Goal: Task Accomplishment & Management: Manage account settings

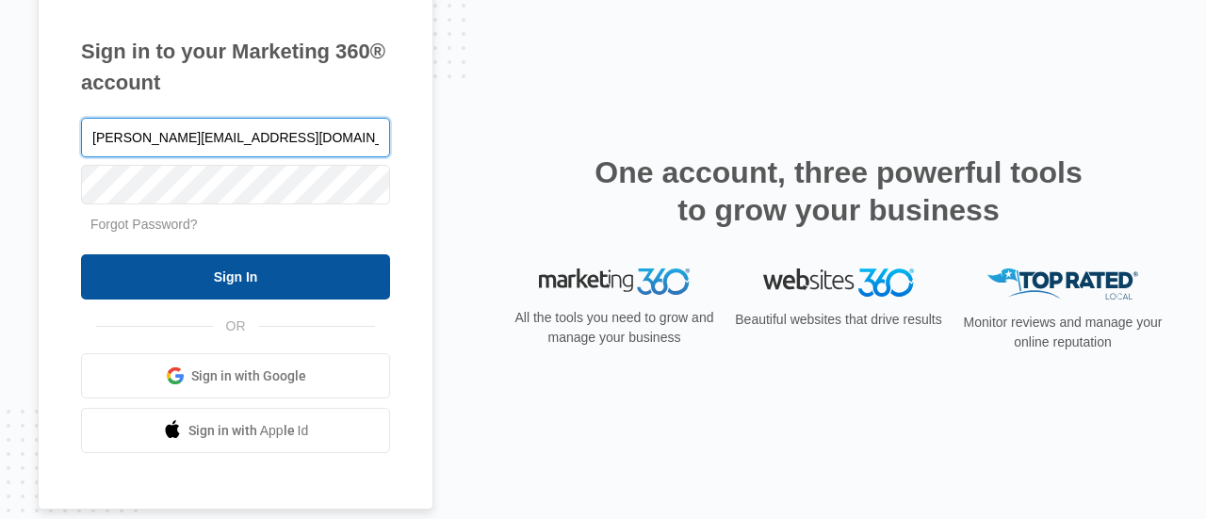
type input "[PERSON_NAME][EMAIL_ADDRESS][DOMAIN_NAME]"
click at [301, 278] on input "Sign In" at bounding box center [235, 276] width 309 height 45
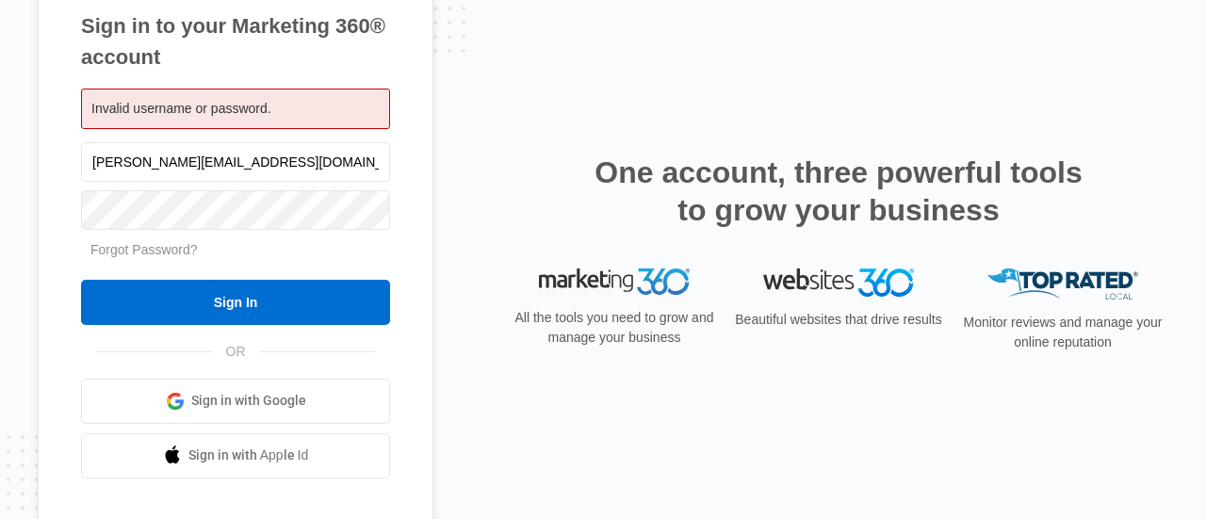
scroll to position [71, 0]
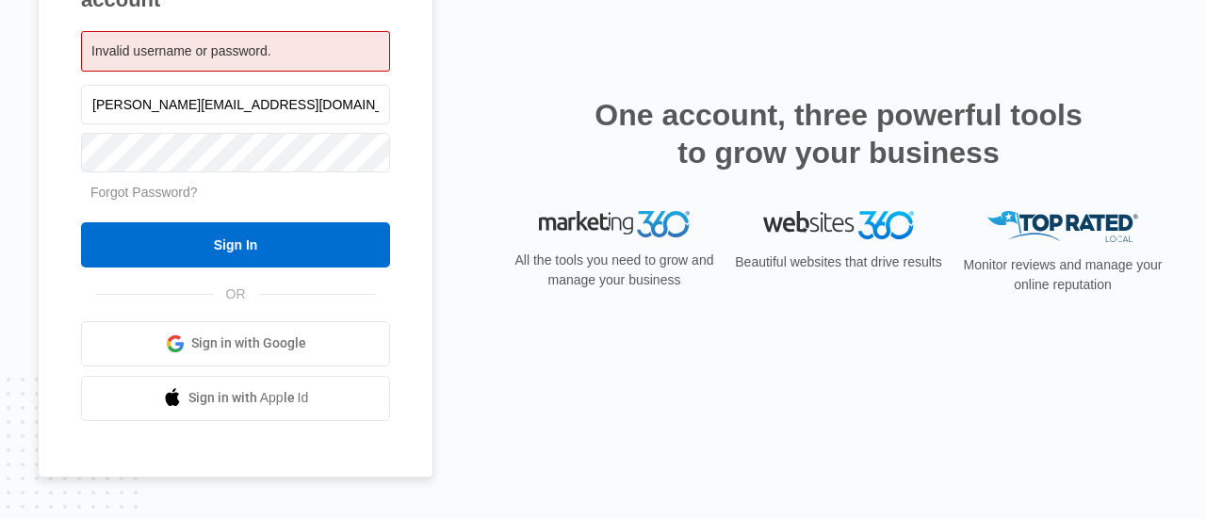
drag, startPoint x: 280, startPoint y: 104, endPoint x: 0, endPoint y: 120, distance: 280.3
click at [0, 120] on div "Sign in to your Marketing 360® account Invalid username or password. doug@moder…" at bounding box center [603, 202] width 1206 height 519
click at [234, 334] on span "Sign in with Google" at bounding box center [248, 344] width 115 height 20
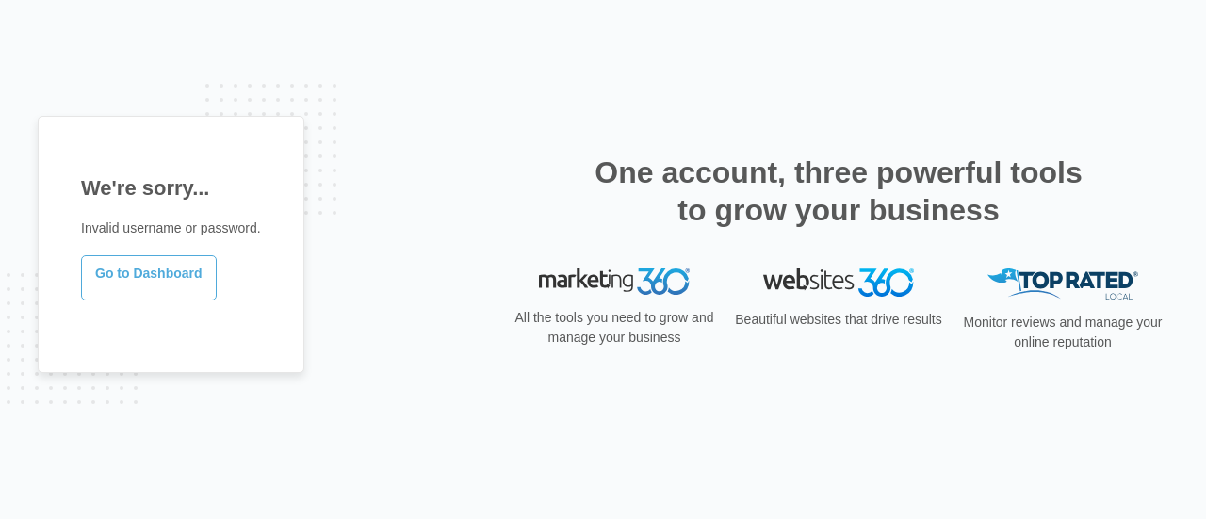
click at [163, 271] on link "Go to Dashboard" at bounding box center [149, 277] width 136 height 45
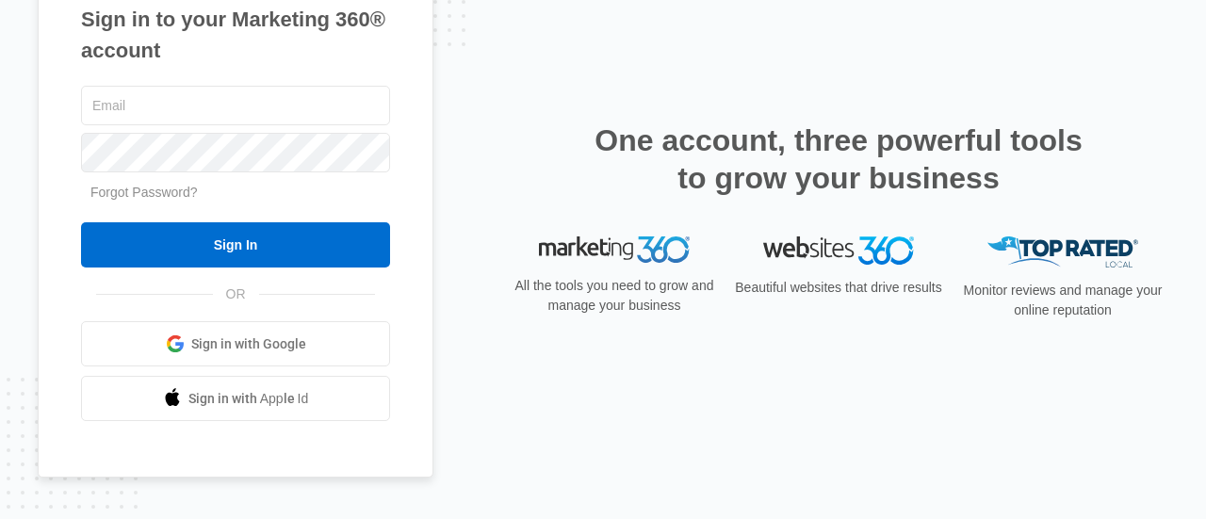
scroll to position [46, 0]
click at [284, 335] on span "Sign in with Google" at bounding box center [248, 345] width 115 height 20
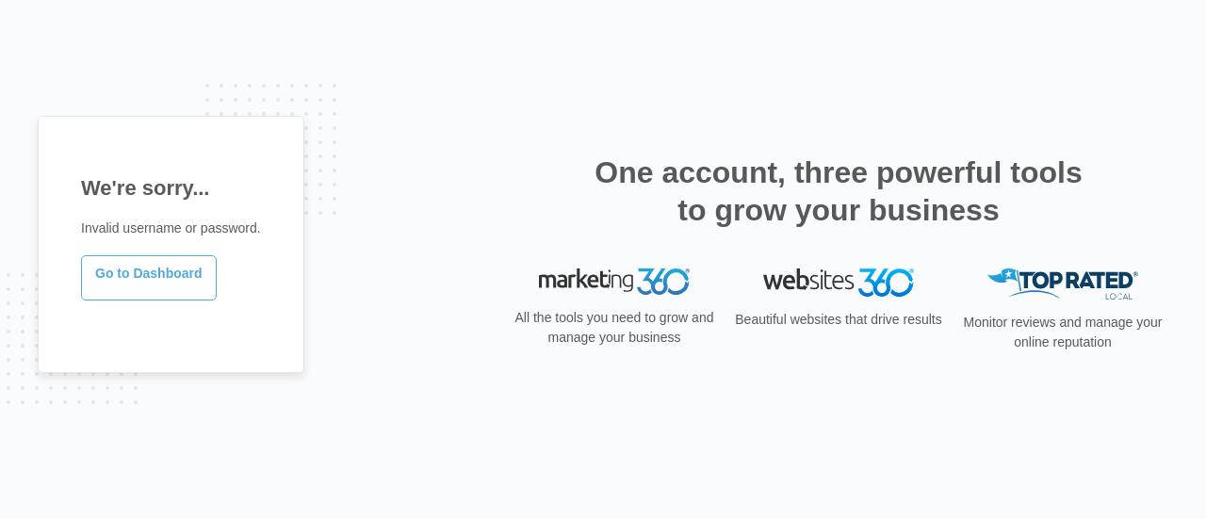
click at [197, 275] on link "Go to Dashboard" at bounding box center [149, 277] width 136 height 45
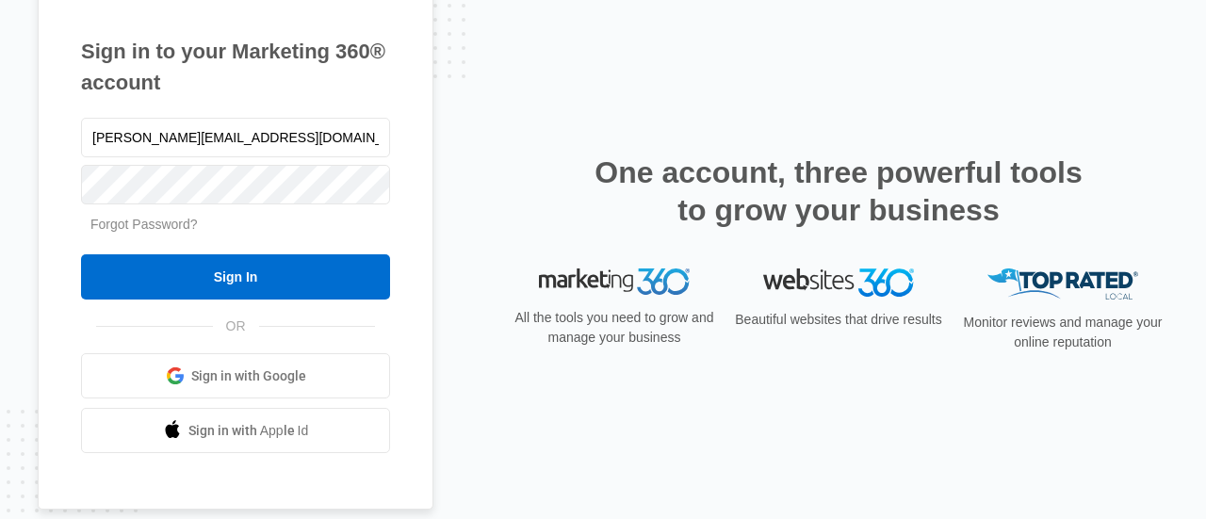
type input "[PERSON_NAME][EMAIL_ADDRESS][DOMAIN_NAME]"
click at [168, 225] on link "Forgot Password?" at bounding box center [143, 224] width 107 height 15
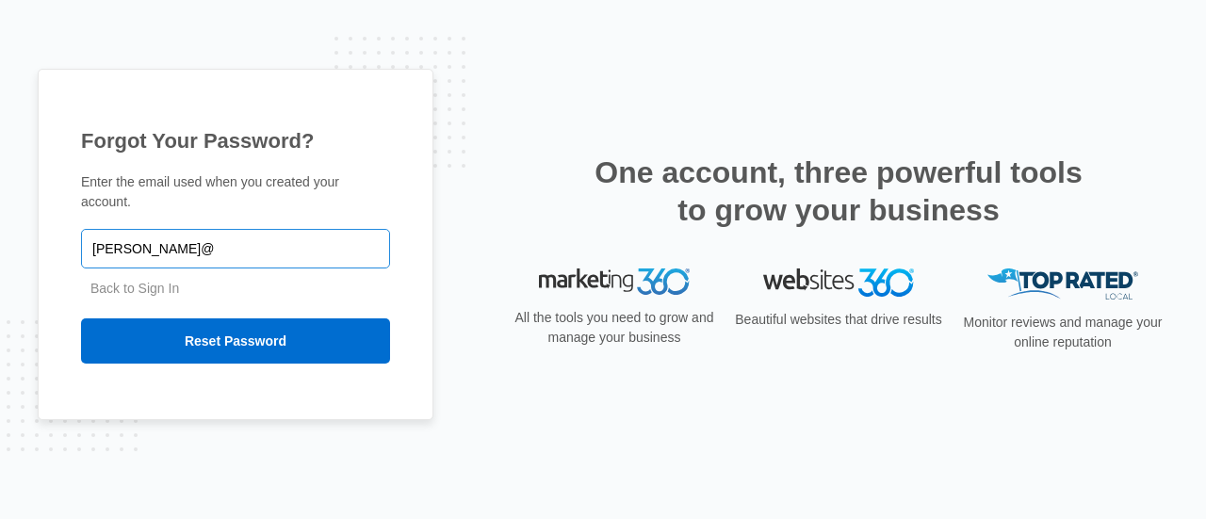
type input "[PERSON_NAME][EMAIL_ADDRESS][DOMAIN_NAME]"
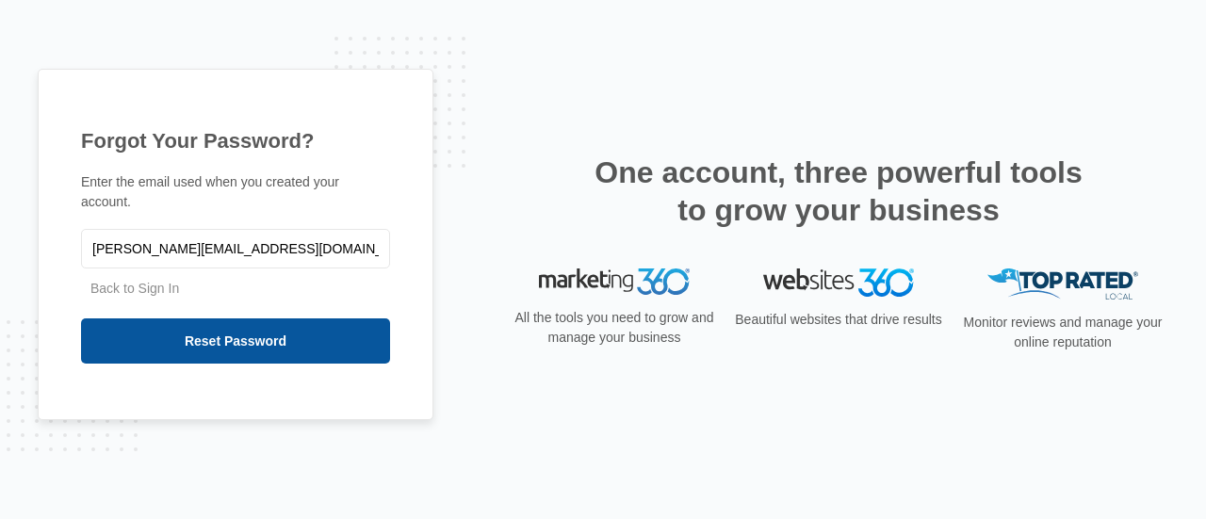
click at [270, 331] on input "Reset Password" at bounding box center [235, 341] width 309 height 45
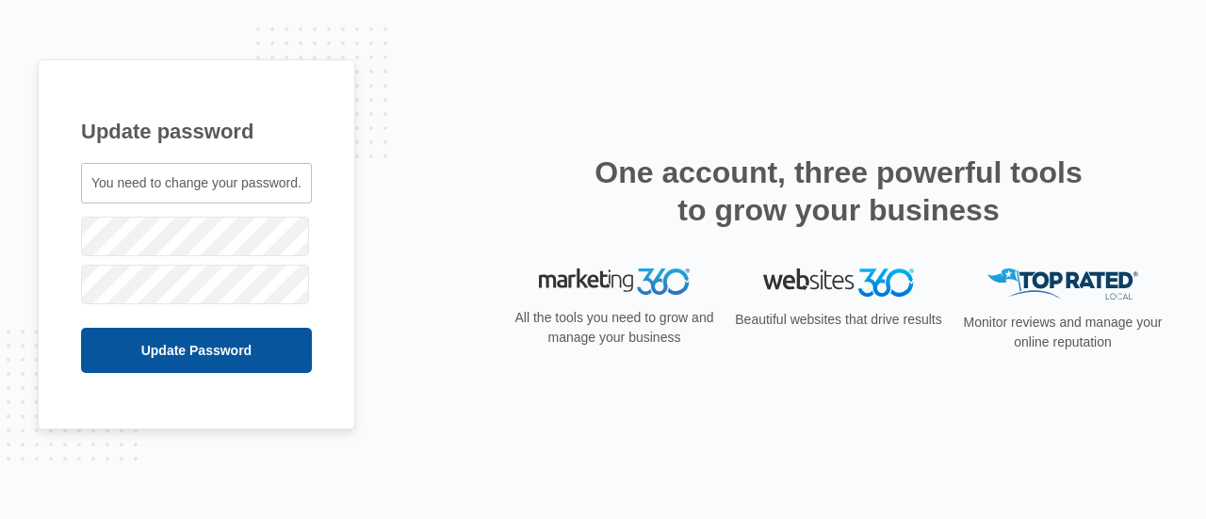
click at [249, 339] on input "Update Password" at bounding box center [196, 350] width 231 height 45
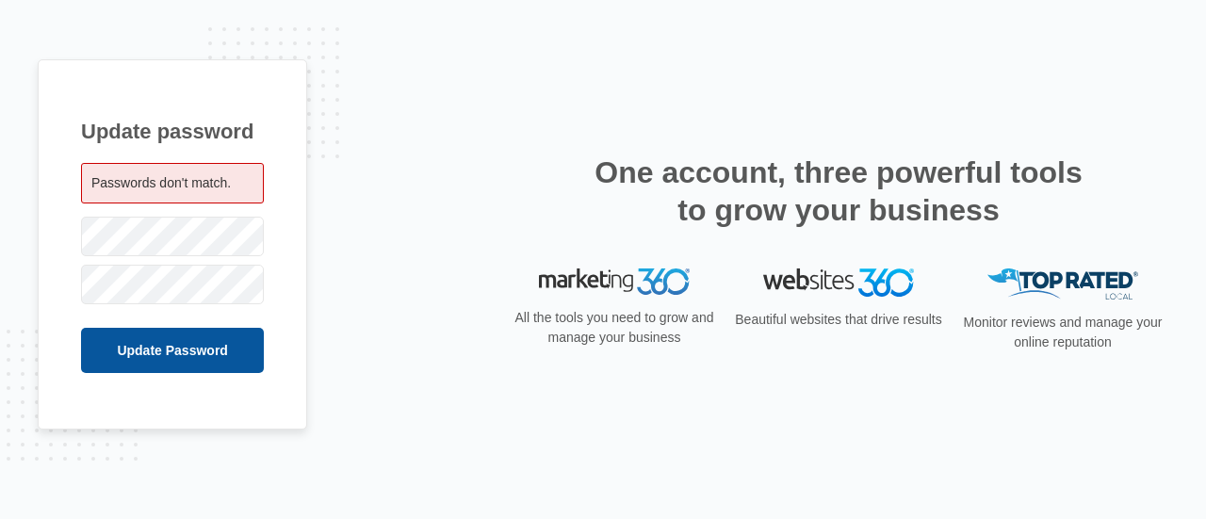
click at [198, 358] on input "Update Password" at bounding box center [172, 350] width 183 height 45
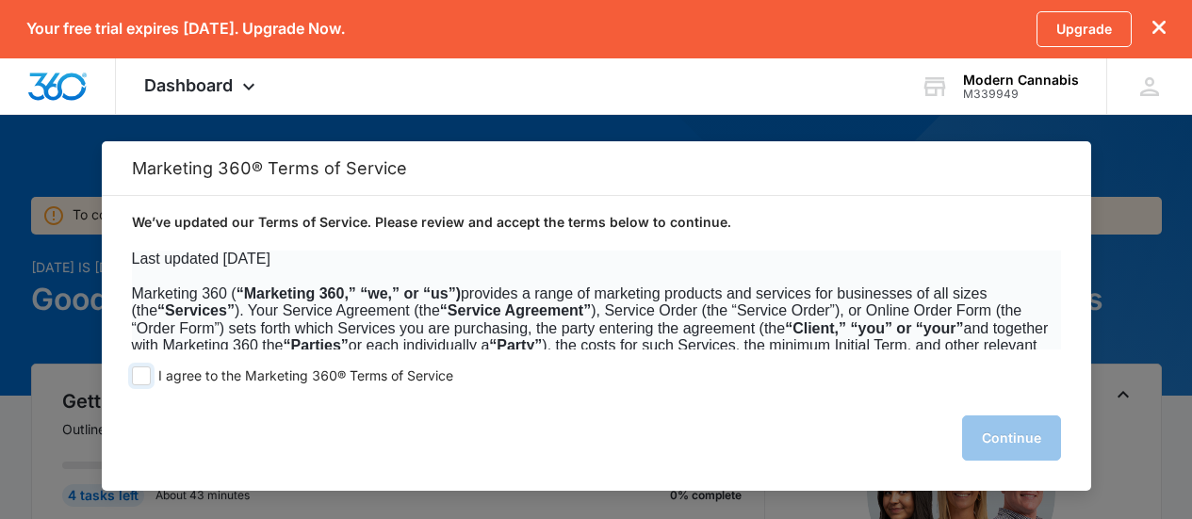
click at [139, 383] on span at bounding box center [141, 376] width 19 height 19
click at [139, 383] on input "I agree to the Marketing 360® Terms of Service" at bounding box center [141, 376] width 19 height 19
checkbox input "true"
click at [1013, 440] on button "Continue" at bounding box center [1011, 438] width 99 height 45
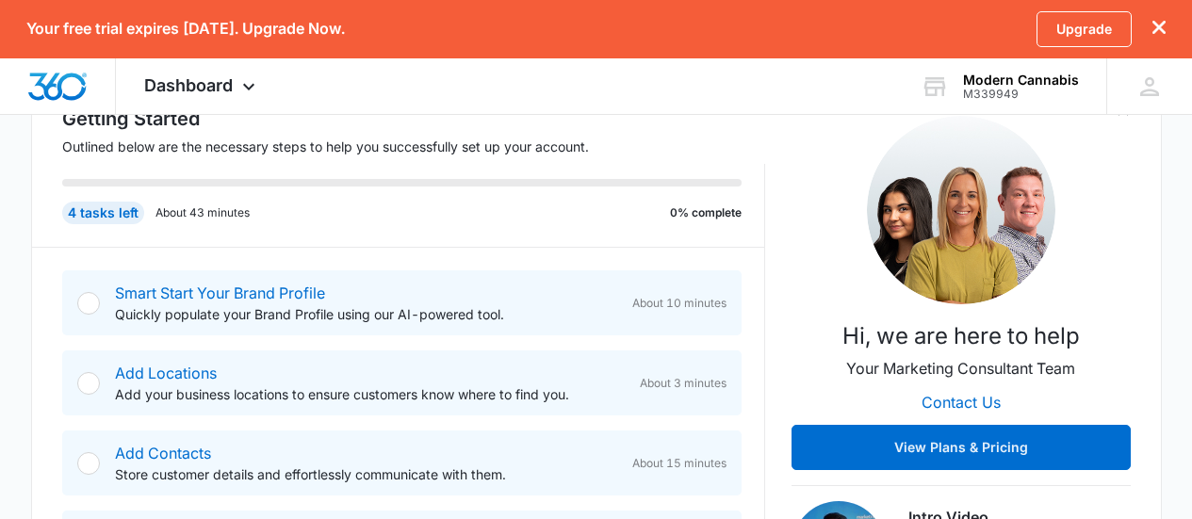
scroll to position [188, 0]
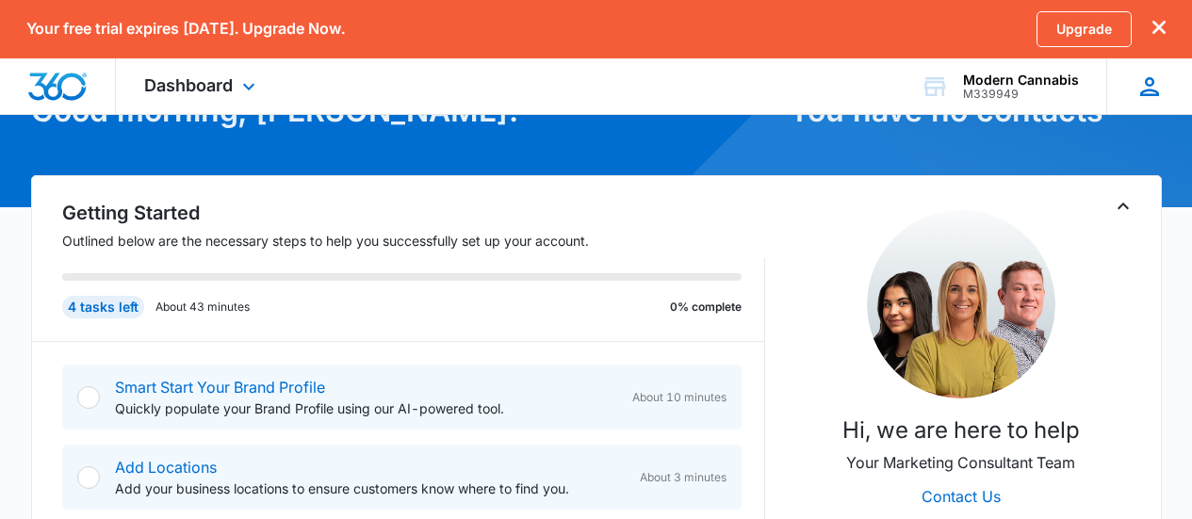
click at [1162, 26] on icon "dismiss this dialog" at bounding box center [1158, 27] width 13 height 13
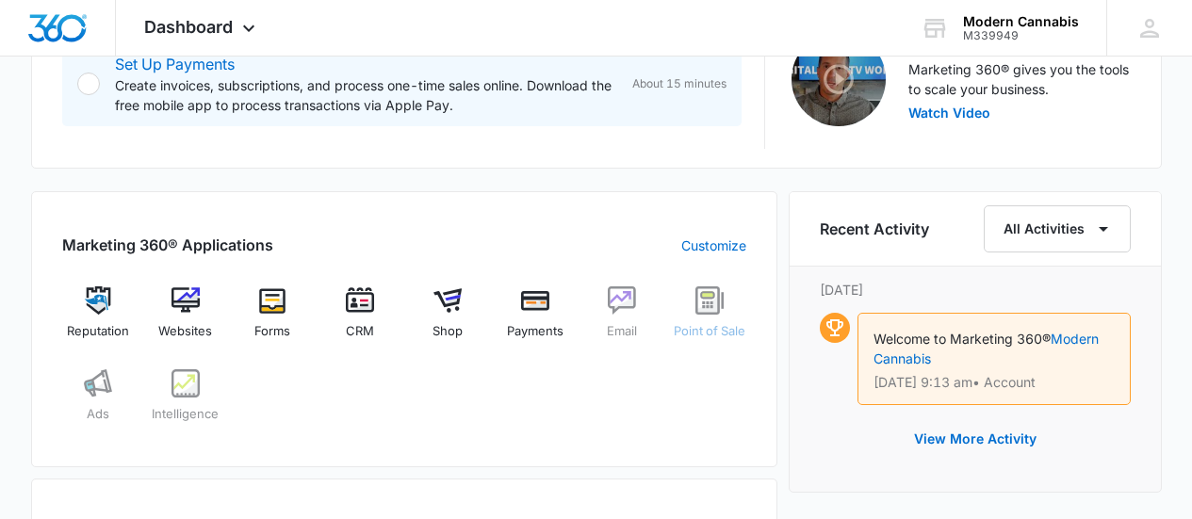
scroll to position [792, 0]
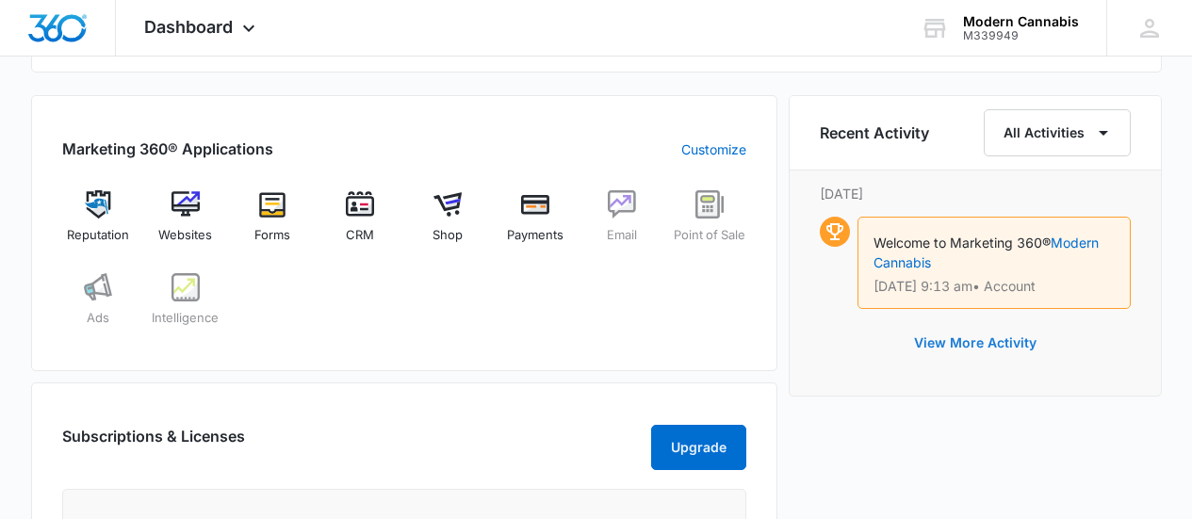
click at [966, 347] on button "View More Activity" at bounding box center [975, 342] width 160 height 45
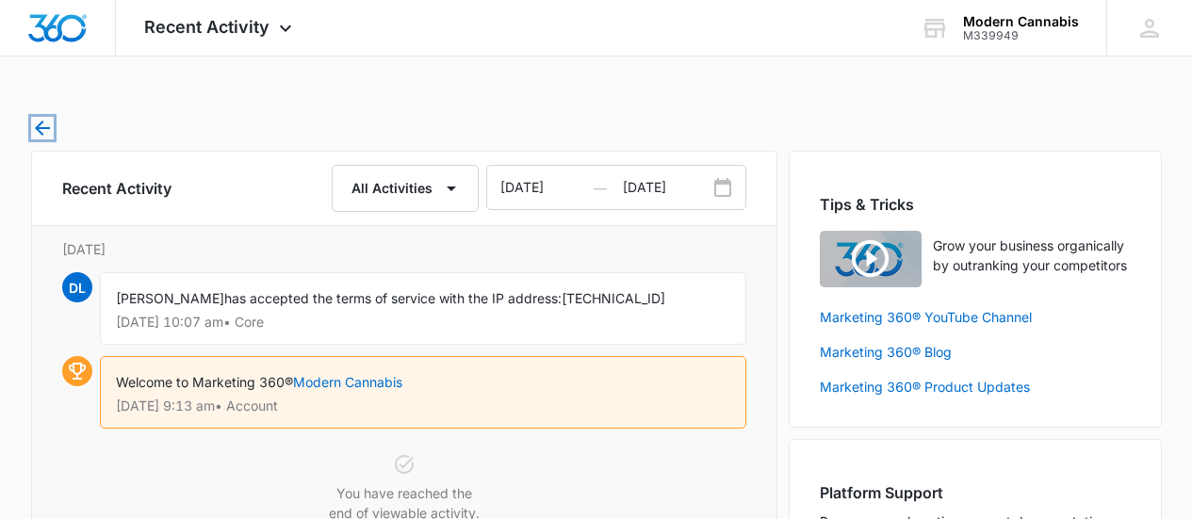
click at [50, 130] on icon "button" at bounding box center [42, 128] width 23 height 23
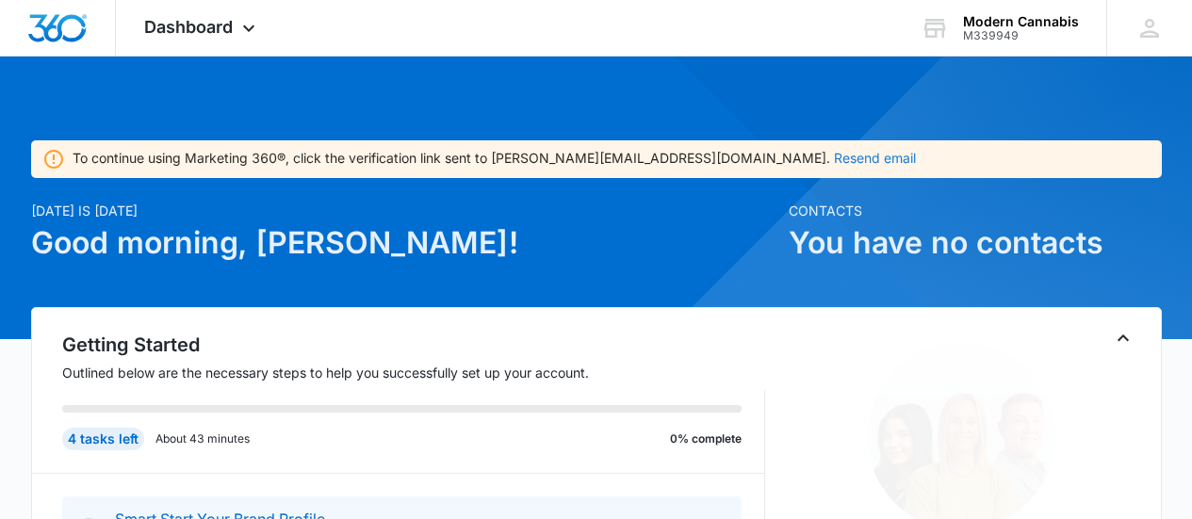
click at [834, 155] on button "Resend email" at bounding box center [875, 158] width 82 height 13
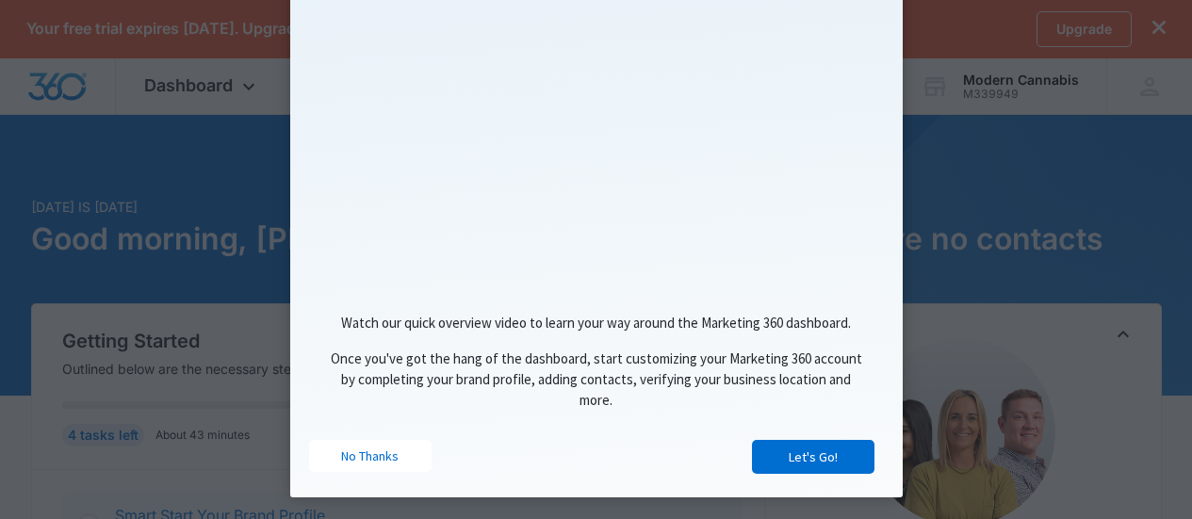
scroll to position [334, 0]
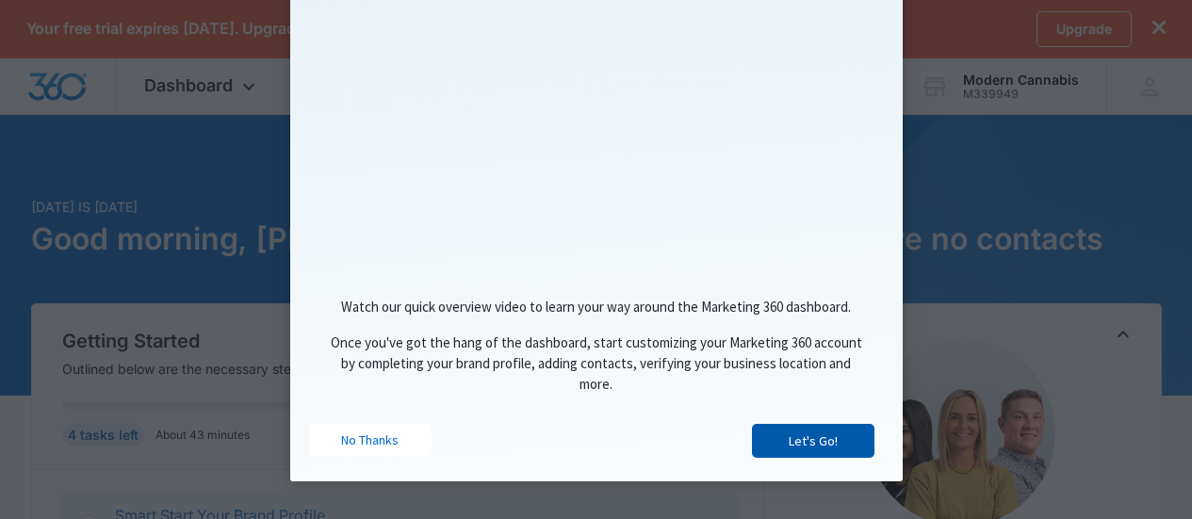
click at [832, 446] on link "Let's Go!" at bounding box center [813, 441] width 123 height 34
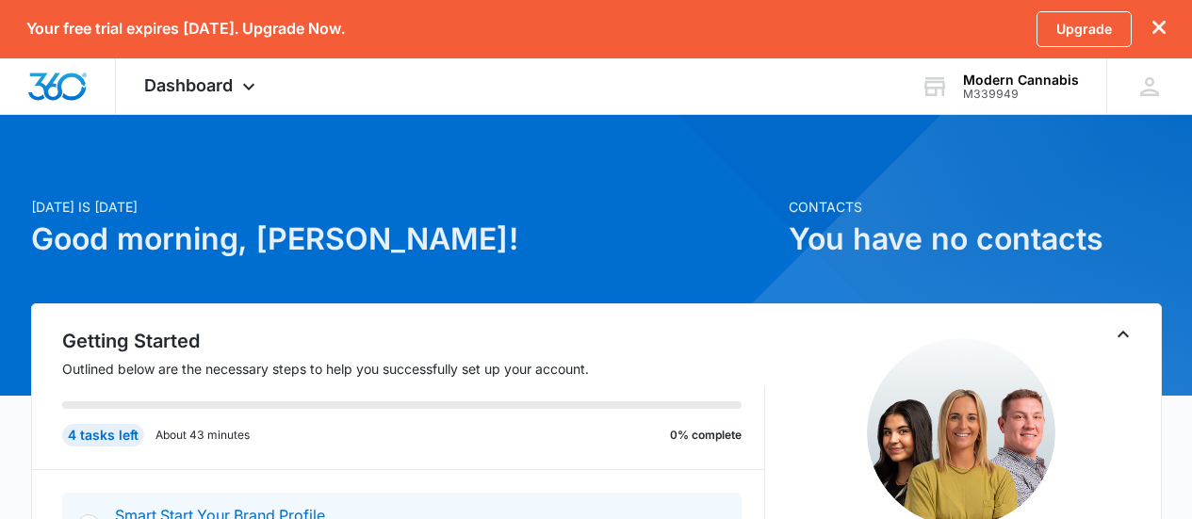
scroll to position [0, 0]
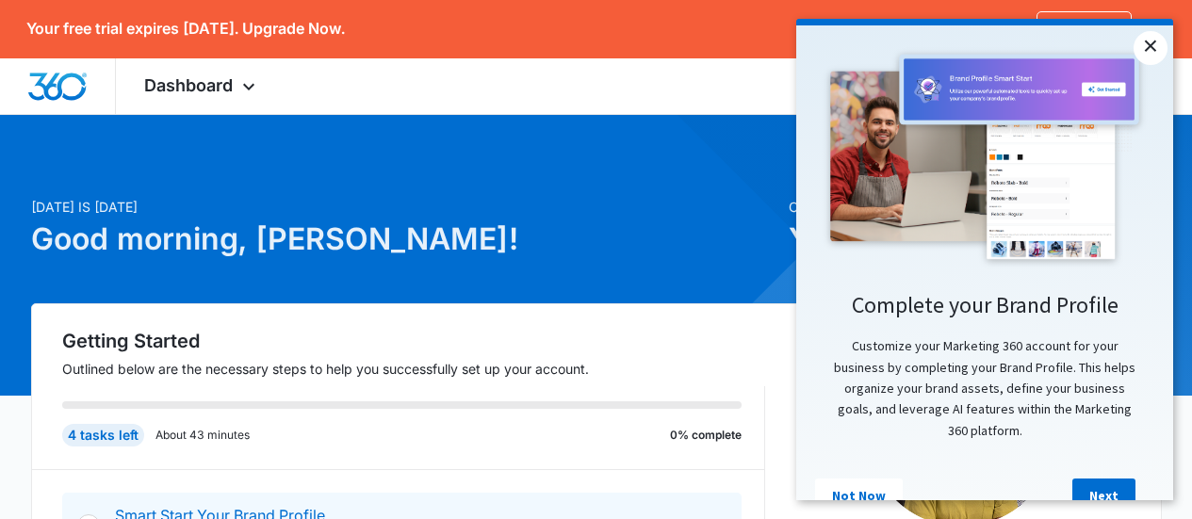
click at [1151, 51] on link "×" at bounding box center [1151, 48] width 34 height 34
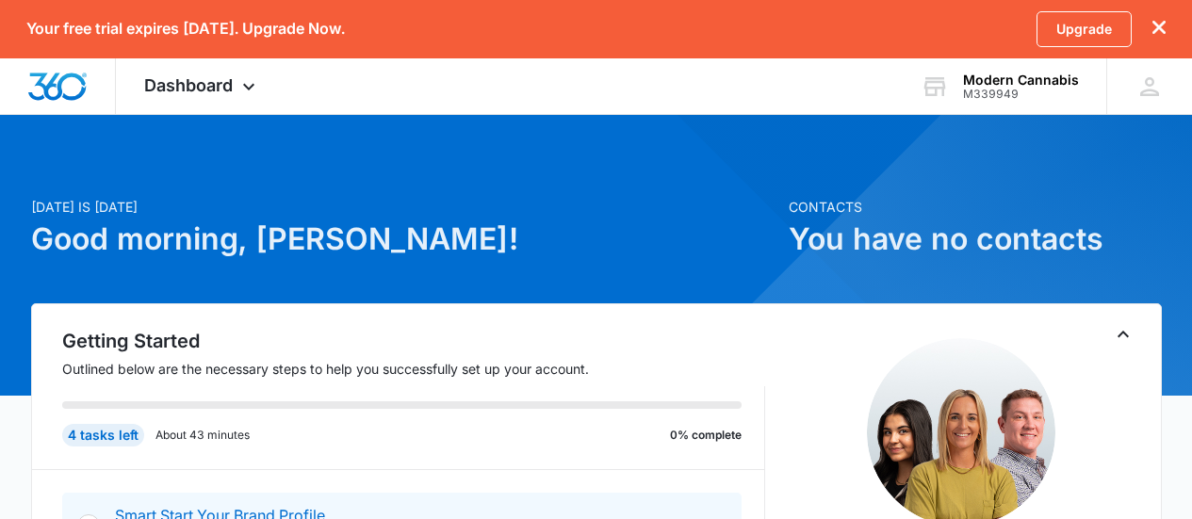
click at [1163, 27] on icon "dismiss this dialog" at bounding box center [1158, 27] width 13 height 13
